Goal: Task Accomplishment & Management: Complete application form

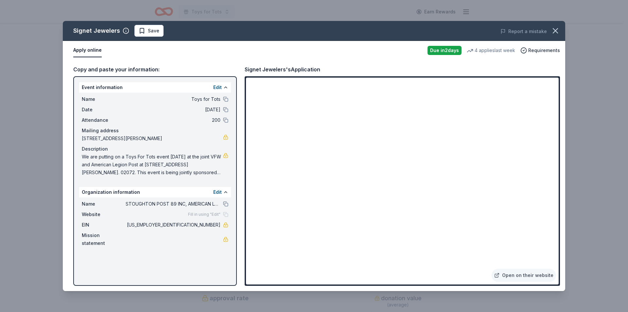
scroll to position [314, 0]
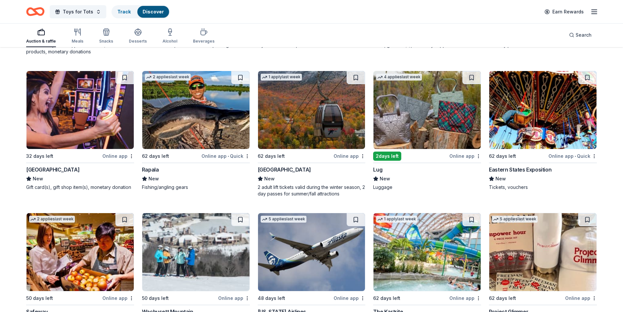
scroll to position [477, 0]
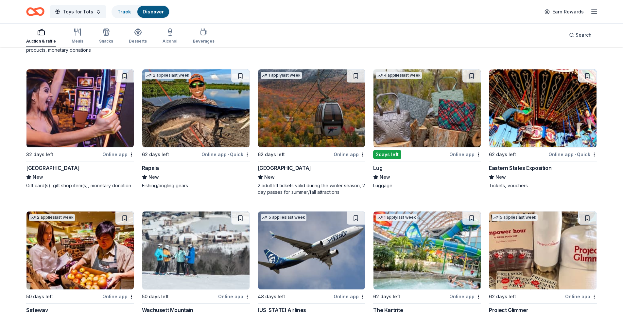
click at [426, 94] on img at bounding box center [426, 108] width 107 height 78
drag, startPoint x: 622, startPoint y: 165, endPoint x: 609, endPoint y: 205, distance: 41.6
click at [609, 205] on div "43 results in Stoughton, MA Application deadlines 3 this month 3 in September 3…" at bounding box center [311, 241] width 623 height 1341
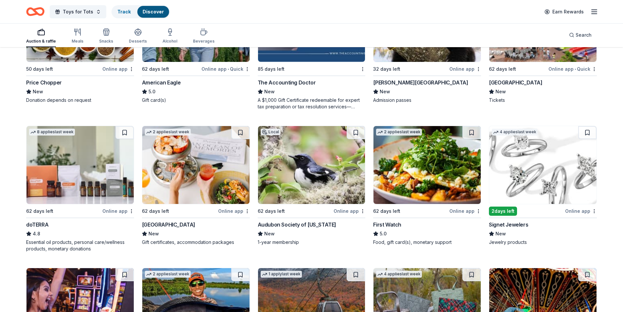
scroll to position [0, 0]
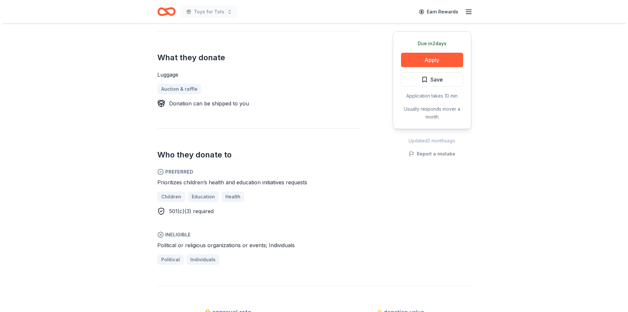
scroll to position [218, 0]
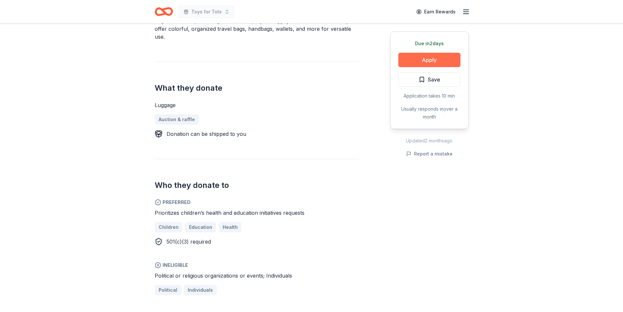
click at [423, 55] on button "Apply" at bounding box center [429, 60] width 62 height 14
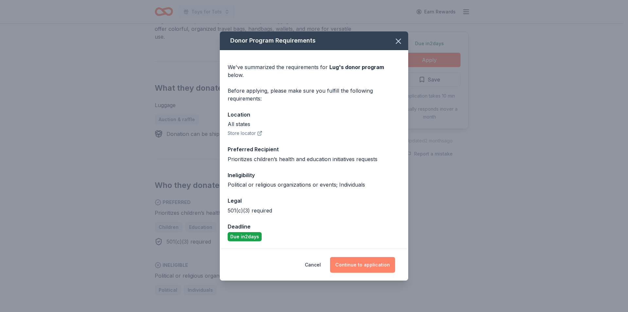
click at [365, 260] on button "Continue to application" at bounding box center [362, 265] width 65 height 16
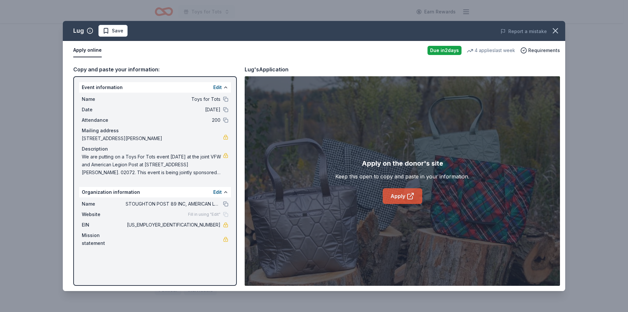
click at [402, 195] on link "Apply" at bounding box center [403, 196] width 40 height 16
